Goal: Check status: Check status

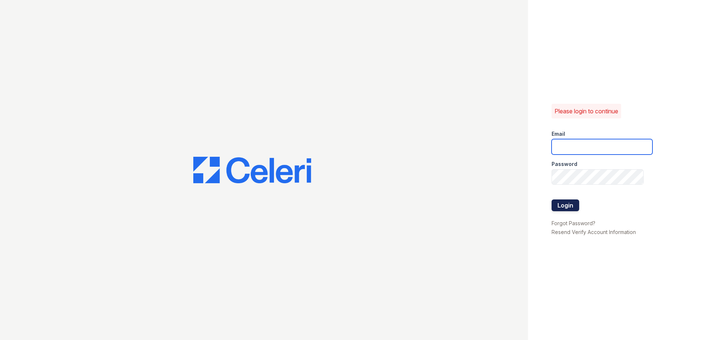
type input "[EMAIL_ADDRESS][DOMAIN_NAME]"
click at [563, 208] on button "Login" at bounding box center [565, 205] width 28 height 12
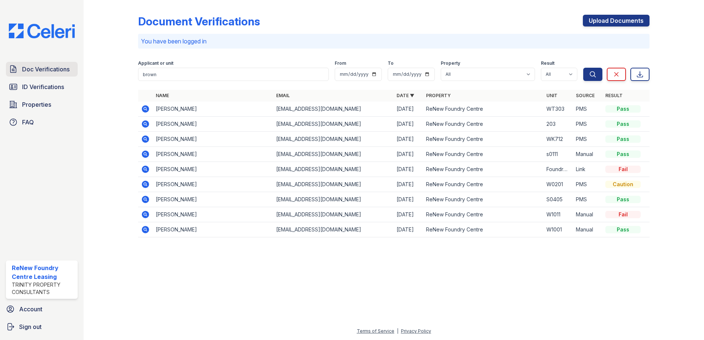
click at [46, 68] on span "Doc Verifications" at bounding box center [45, 69] width 47 height 9
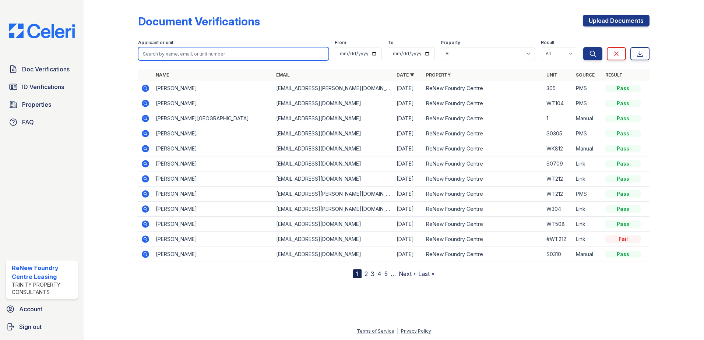
click at [265, 57] on input "search" at bounding box center [233, 53] width 191 height 13
type input "[PERSON_NAME]"
click at [583, 47] on button "Search" at bounding box center [592, 53] width 19 height 13
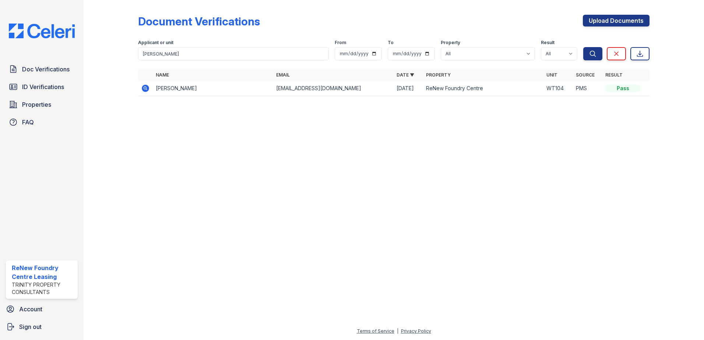
click at [144, 92] on icon at bounding box center [145, 88] width 9 height 9
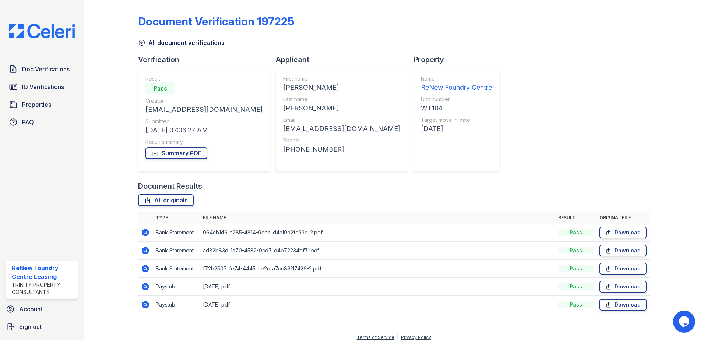
scroll to position [6, 0]
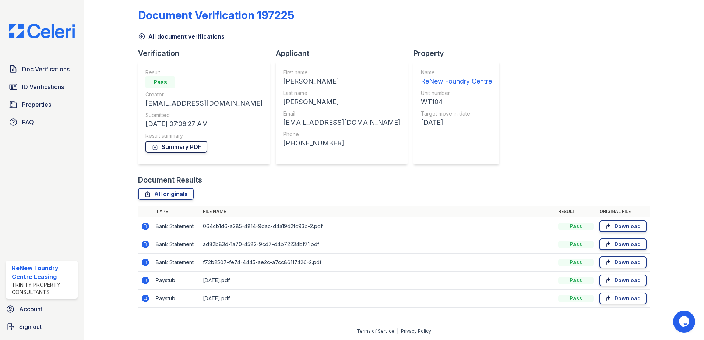
click at [169, 146] on link "Summary PDF" at bounding box center [176, 147] width 62 height 12
click at [139, 37] on icon at bounding box center [142, 37] width 6 height 6
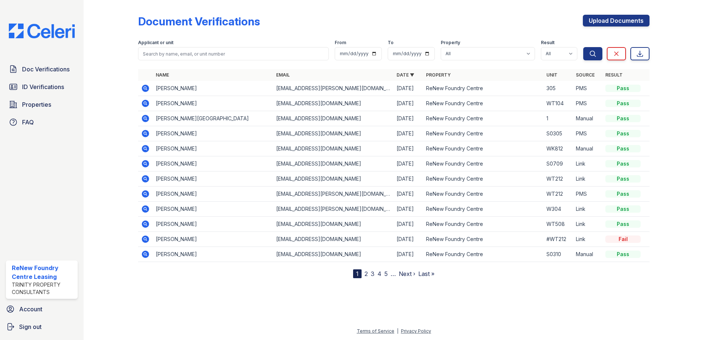
click at [148, 104] on icon at bounding box center [145, 103] width 7 height 7
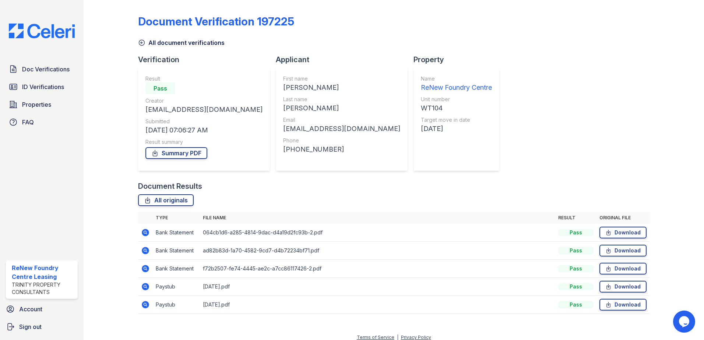
click at [145, 288] on icon at bounding box center [145, 286] width 7 height 7
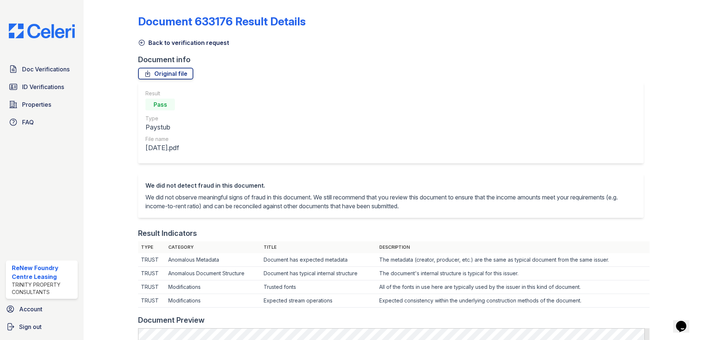
click at [142, 43] on icon at bounding box center [141, 42] width 7 height 7
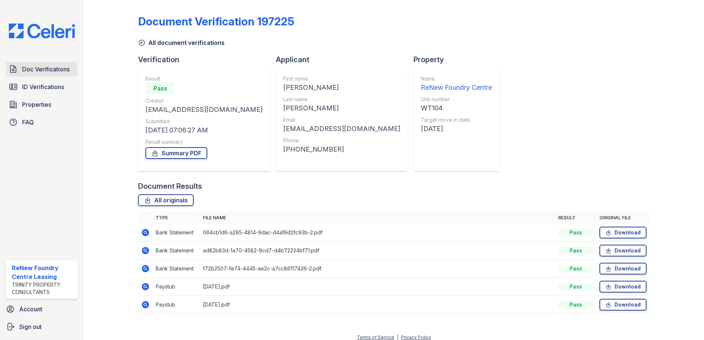
click at [47, 61] on div "Doc Verifications ID Verifications Properties FAQ ReNew Foundry Centre Leasing …" at bounding box center [42, 170] width 84 height 340
click at [46, 68] on span "Doc Verifications" at bounding box center [45, 69] width 47 height 9
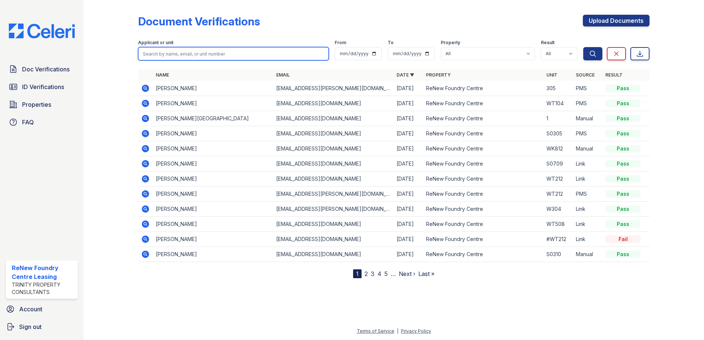
click at [202, 56] on input "search" at bounding box center [233, 53] width 191 height 13
type input "evans charles"
click at [583, 47] on button "Search" at bounding box center [592, 53] width 19 height 13
